Goal: Entertainment & Leisure: Consume media (video, audio)

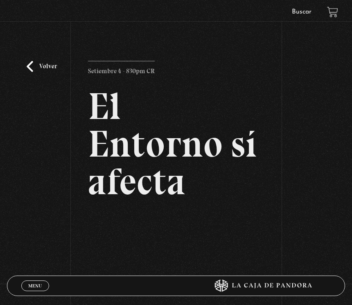
click at [45, 67] on link "Volver" at bounding box center [42, 66] width 30 height 11
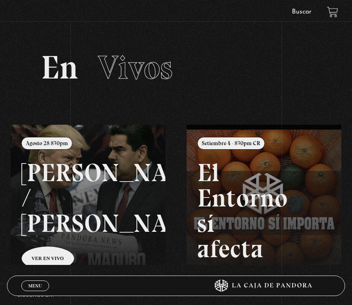
click at [28, 288] on span "Menu" at bounding box center [34, 285] width 13 height 5
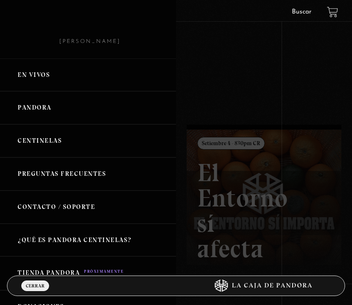
click at [63, 140] on link "Centinelas" at bounding box center [88, 140] width 176 height 33
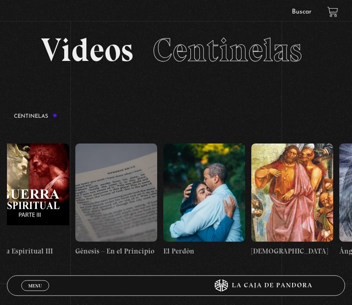
scroll to position [0, 8793]
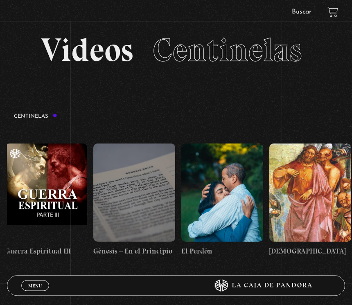
click at [242, 178] on figure at bounding box center [222, 193] width 82 height 98
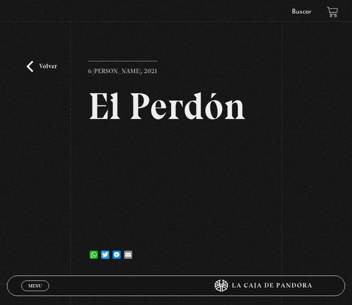
click at [169, 119] on h2 "El Perdón" at bounding box center [175, 107] width 175 height 38
